Goal: Check status: Check status

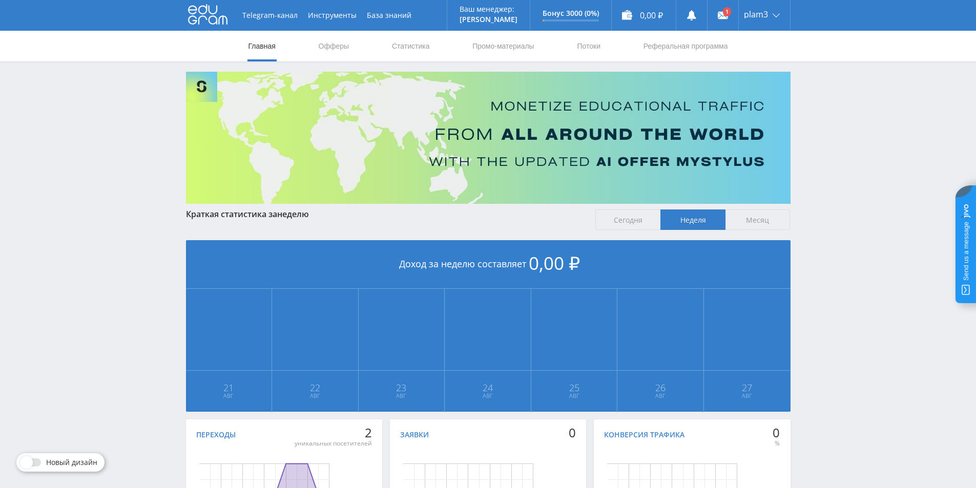
click at [620, 214] on span "Сегодня" at bounding box center [627, 219] width 65 height 20
click at [0, 0] on input "Сегодня" at bounding box center [0, 0] width 0 height 0
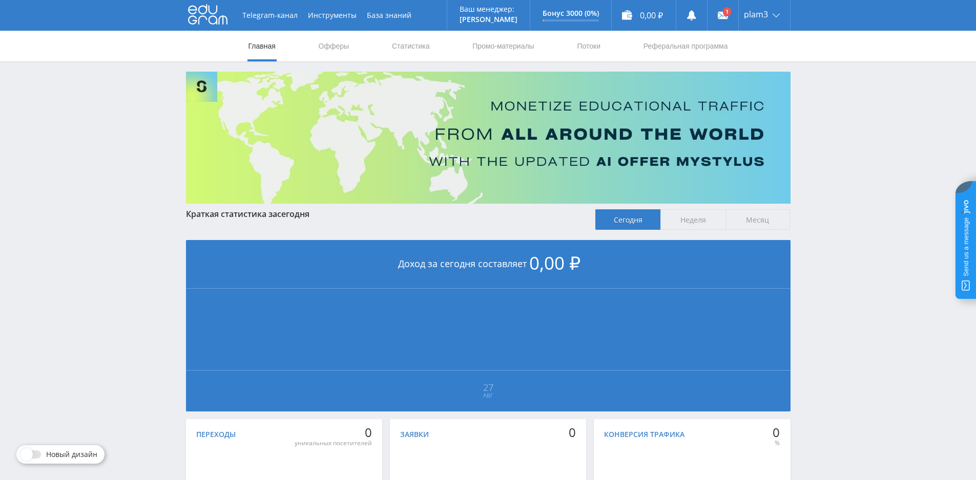
click at [737, 217] on span "Месяц" at bounding box center [757, 219] width 65 height 20
click at [0, 0] on input "Месяц" at bounding box center [0, 0] width 0 height 0
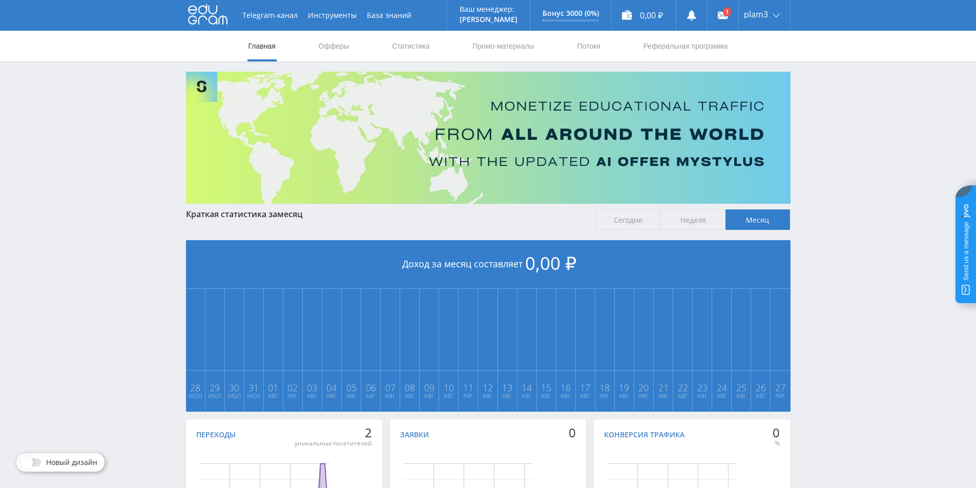
click at [683, 225] on span "Неделя" at bounding box center [692, 219] width 65 height 20
click at [0, 0] on input "Неделя" at bounding box center [0, 0] width 0 height 0
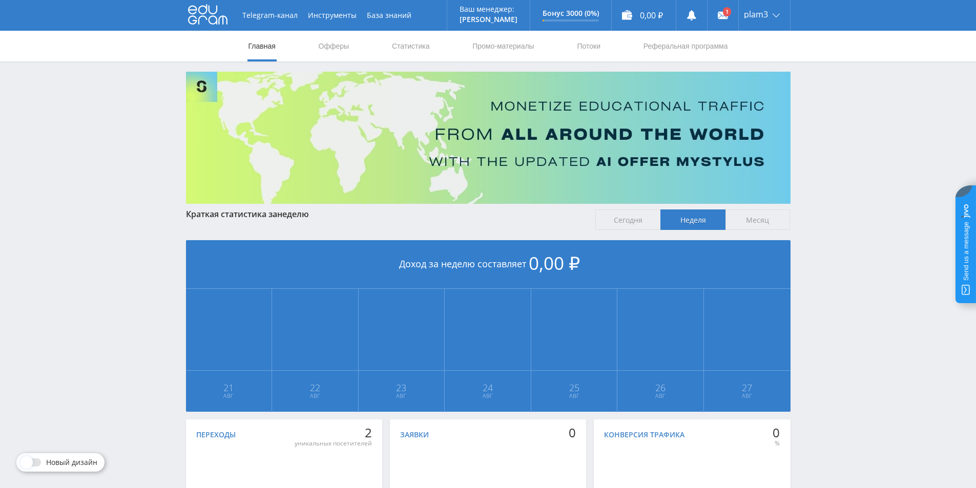
click at [760, 218] on span "Месяц" at bounding box center [757, 219] width 65 height 20
click at [0, 0] on input "Месяц" at bounding box center [0, 0] width 0 height 0
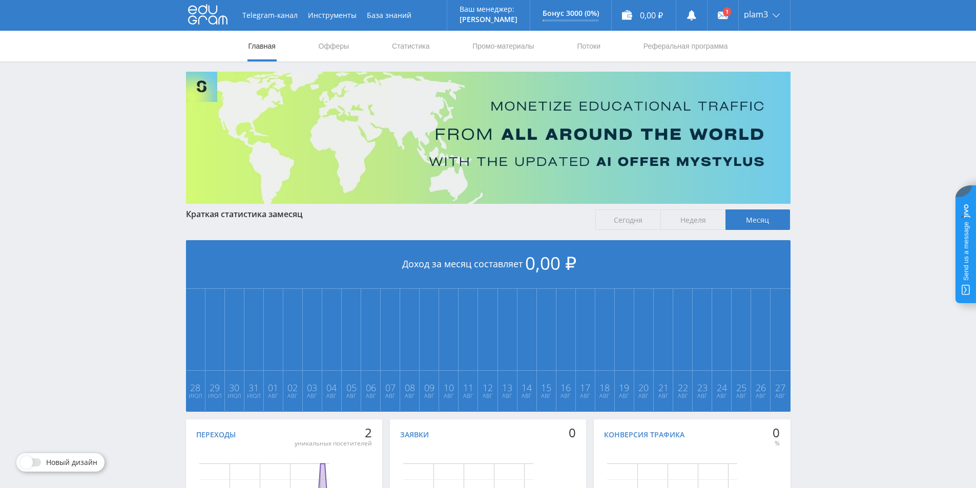
click at [634, 221] on span "Сегодня" at bounding box center [627, 219] width 65 height 20
click at [0, 0] on input "Сегодня" at bounding box center [0, 0] width 0 height 0
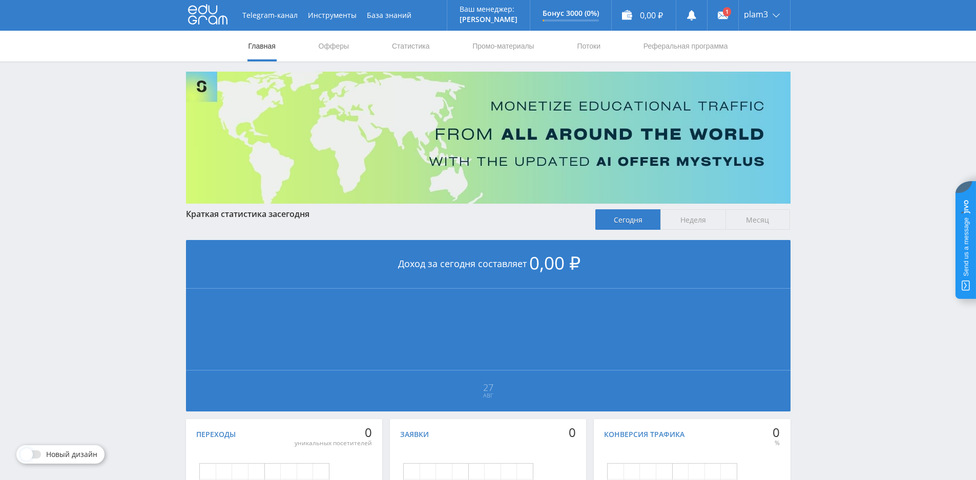
click at [687, 226] on span "Неделя" at bounding box center [692, 219] width 65 height 20
click at [0, 0] on input "Неделя" at bounding box center [0, 0] width 0 height 0
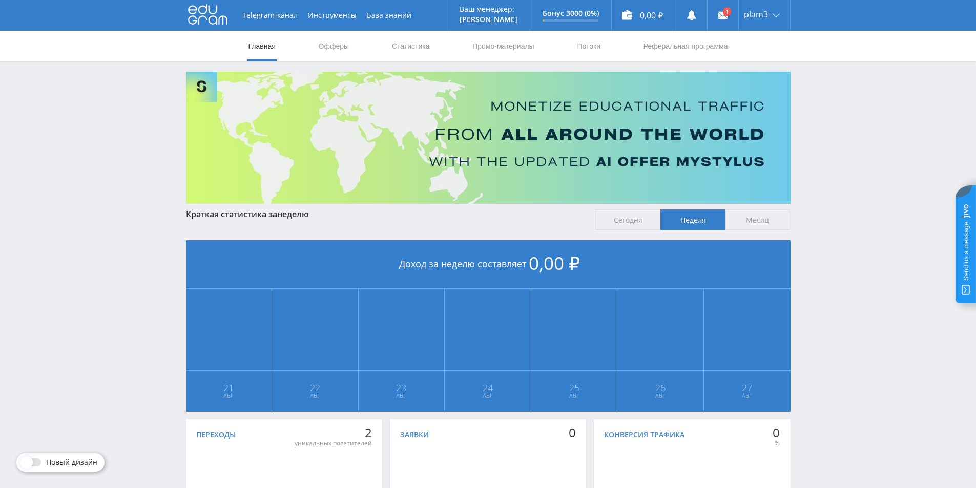
click at [770, 216] on span "Месяц" at bounding box center [757, 219] width 65 height 20
click at [0, 0] on input "Месяц" at bounding box center [0, 0] width 0 height 0
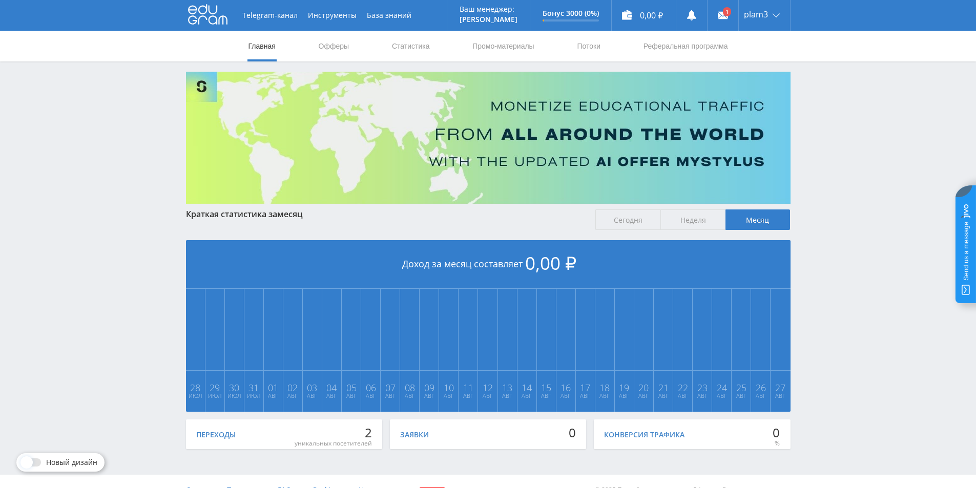
click at [709, 221] on span "Неделя" at bounding box center [692, 219] width 65 height 20
click at [0, 0] on input "Неделя" at bounding box center [0, 0] width 0 height 0
